Goal: Find specific page/section: Find specific page/section

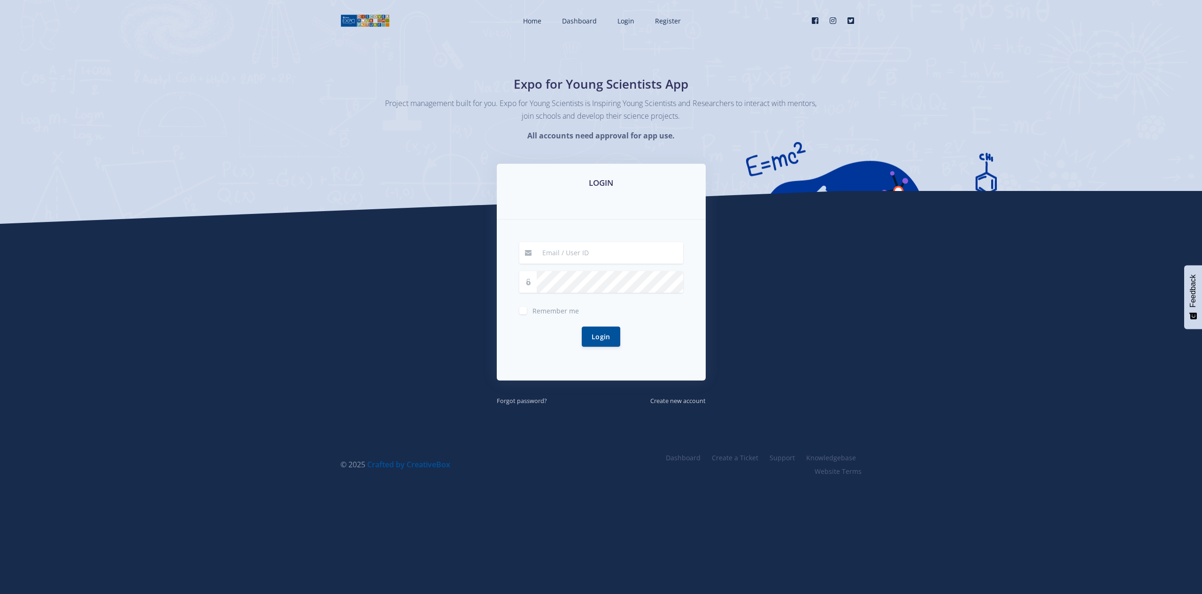
type input "[EMAIL_ADDRESS][DOMAIN_NAME]"
click at [532, 313] on label "Remember me" at bounding box center [555, 309] width 46 height 8
click at [532, 310] on input "Remember me" at bounding box center [535, 307] width 6 height 6
checkbox input "true"
click at [601, 335] on button "Login" at bounding box center [601, 336] width 38 height 20
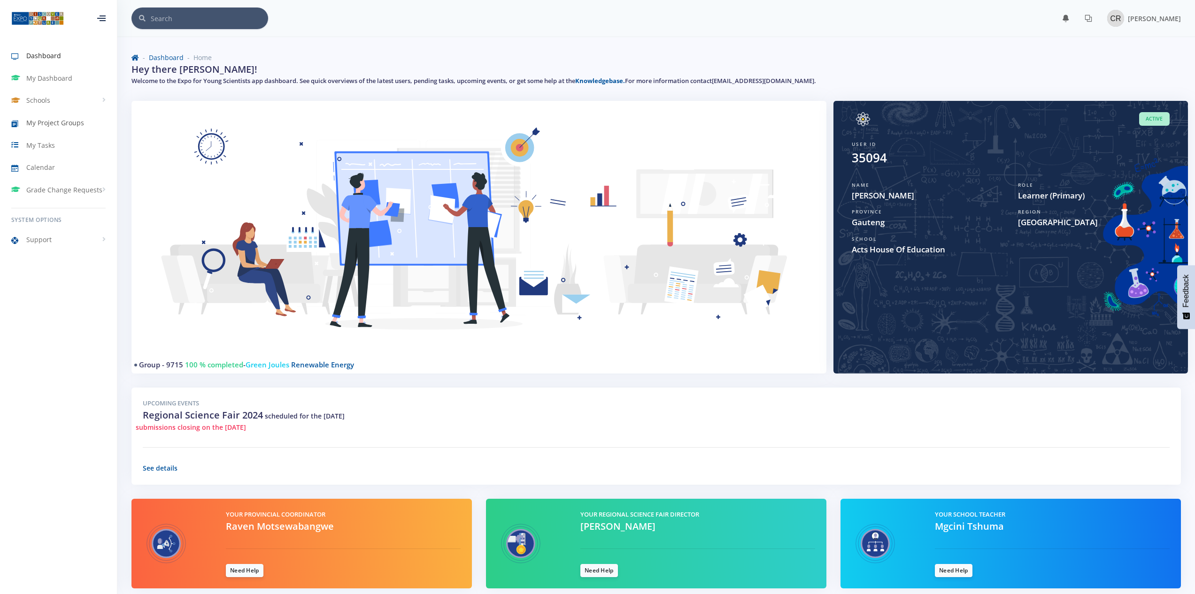
click at [57, 123] on span "My Project Groups" at bounding box center [55, 123] width 58 height 10
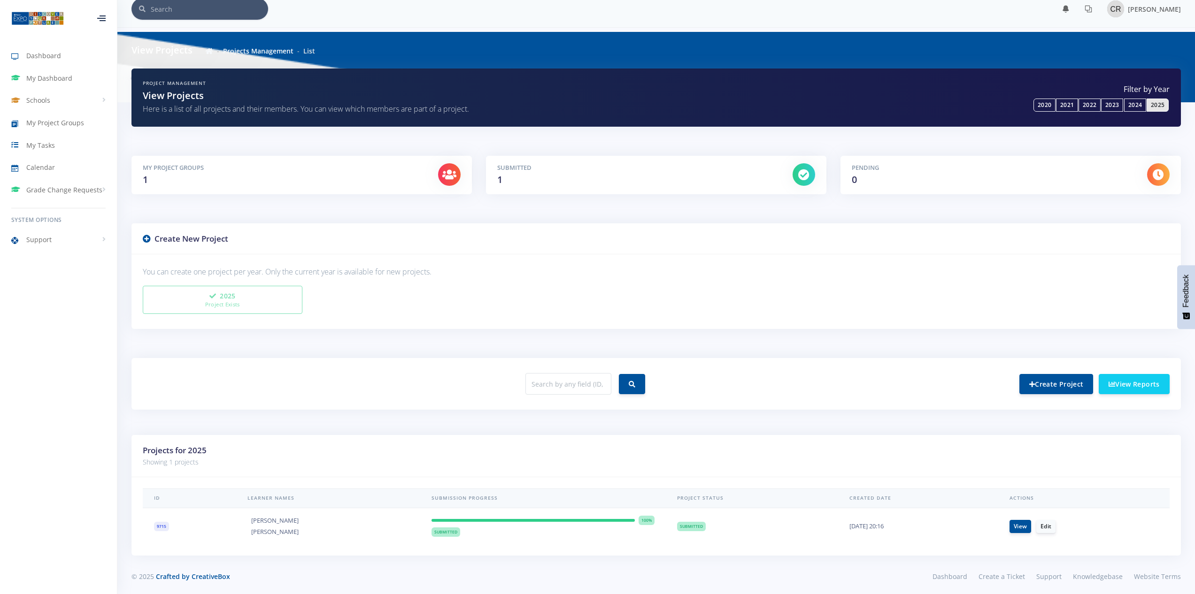
scroll to position [13, 0]
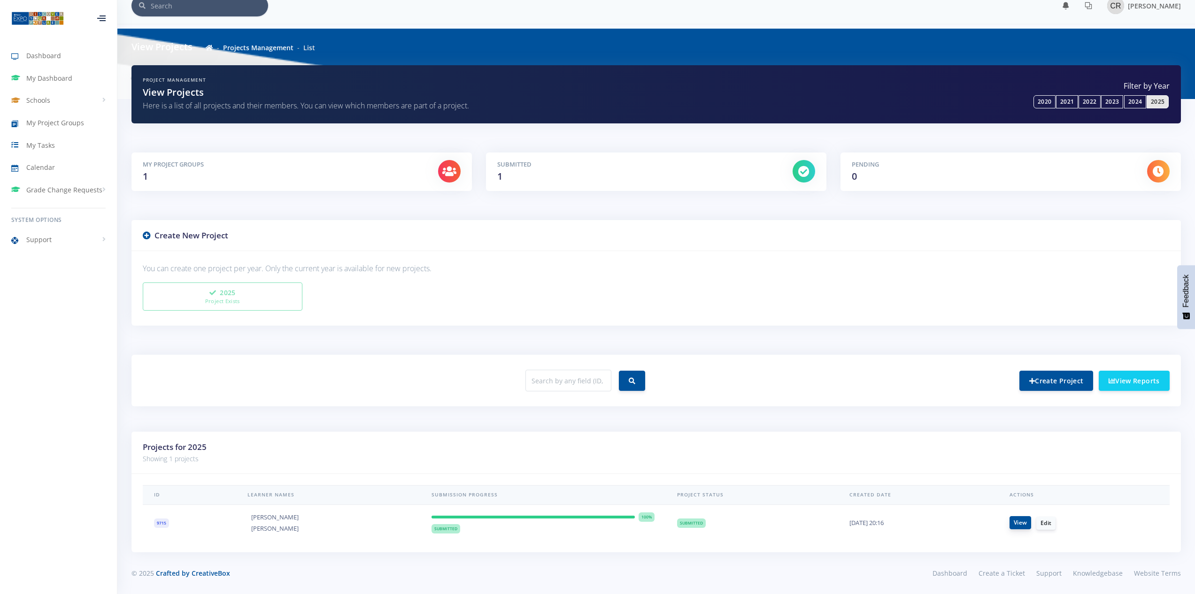
click at [1021, 523] on link "View" at bounding box center [1020, 522] width 22 height 13
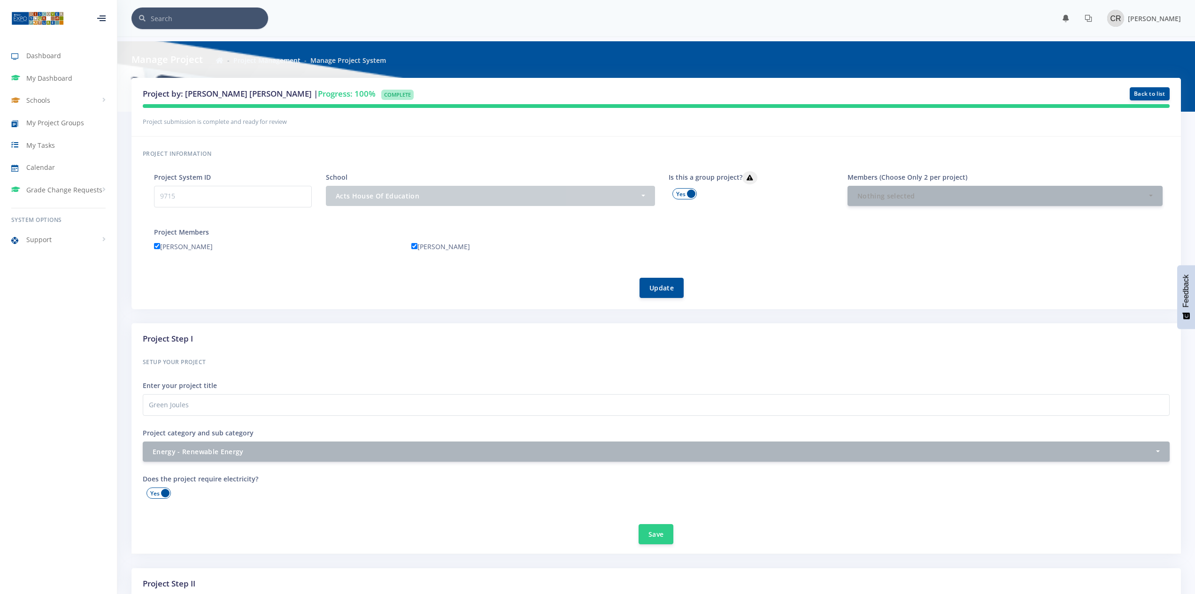
scroll to position [7, 7]
